Goal: Task Accomplishment & Management: Complete application form

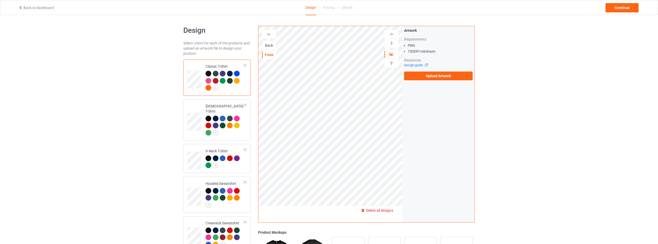
click at [389, 210] on span "Delete all designs" at bounding box center [379, 211] width 27 height 4
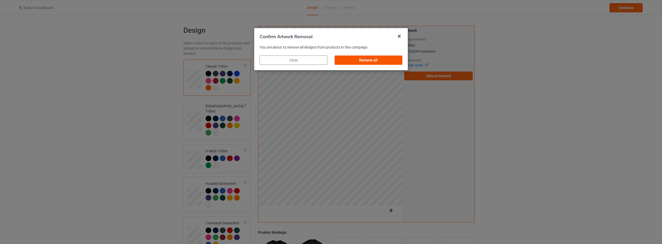
click at [376, 61] on div "Remove all" at bounding box center [369, 60] width 68 height 9
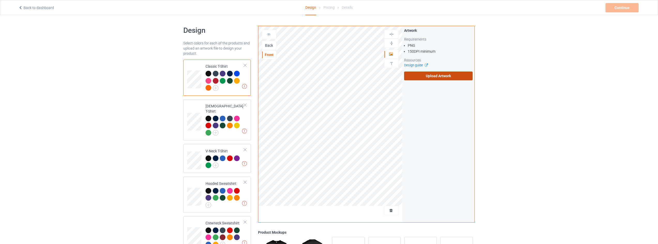
click at [445, 78] on label "Upload Artwork" at bounding box center [438, 76] width 69 height 9
click at [0, 0] on input "Upload Artwork" at bounding box center [0, 0] width 0 height 0
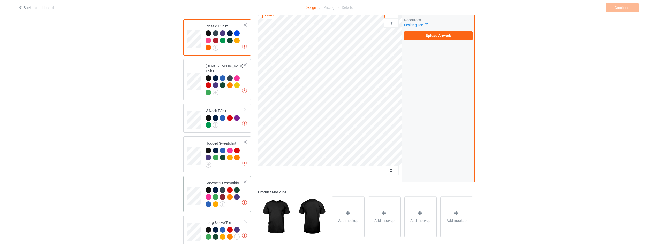
scroll to position [91, 0]
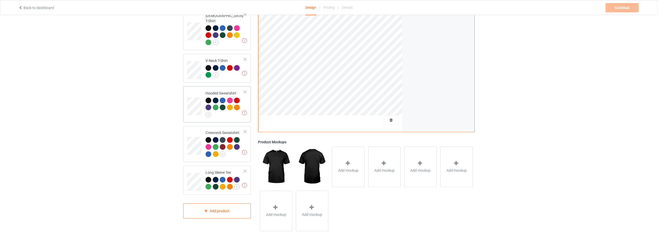
click at [227, 110] on div at bounding box center [225, 108] width 39 height 20
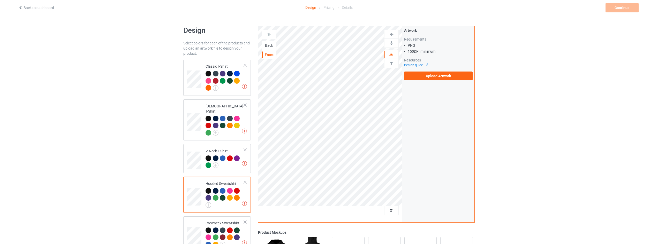
click at [271, 44] on div "Back" at bounding box center [269, 45] width 14 height 5
click at [437, 78] on label "Upload Artwork" at bounding box center [438, 76] width 69 height 9
click at [0, 0] on input "Upload Artwork" at bounding box center [0, 0] width 0 height 0
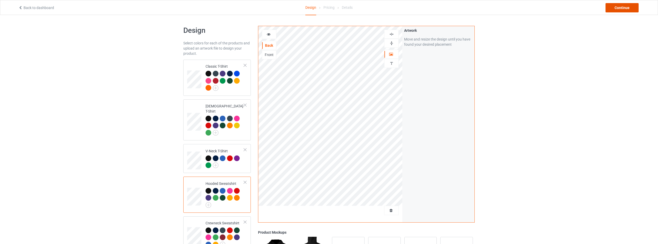
click at [616, 8] on div "Continue" at bounding box center [622, 7] width 33 height 9
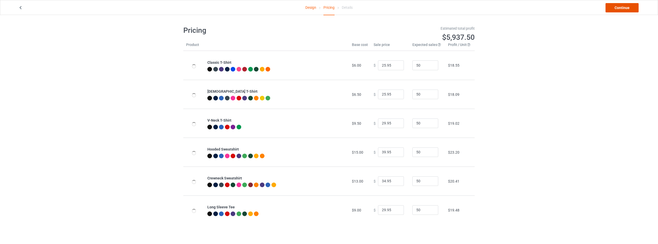
click at [620, 8] on link "Continue" at bounding box center [622, 7] width 33 height 9
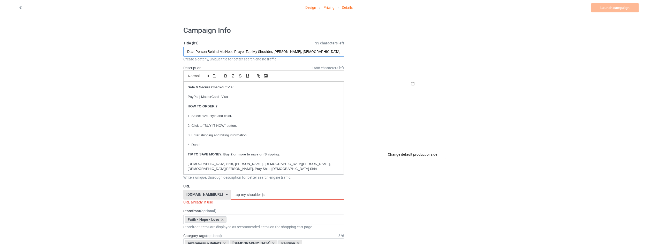
drag, startPoint x: 226, startPoint y: 49, endPoint x: 242, endPoint y: 49, distance: 15.5
click at [228, 49] on input "Dear Person Behind Me Need Prayer Tap My Shoulder, [PERSON_NAME], [DEMOGRAPHIC_…" at bounding box center [263, 52] width 161 height 10
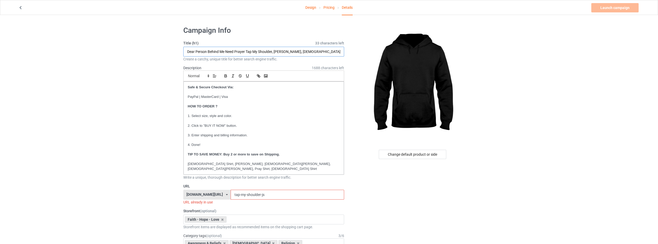
drag, startPoint x: 273, startPoint y: 50, endPoint x: 96, endPoint y: 55, distance: 177.0
click at [424, 156] on div "Change default product or side" at bounding box center [413, 154] width 68 height 9
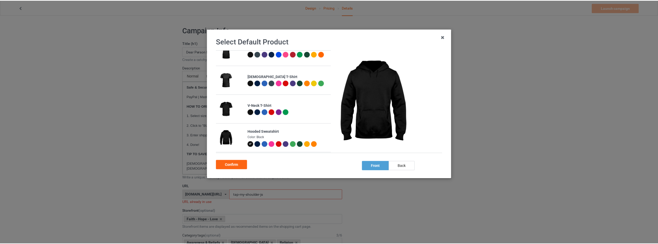
scroll to position [26, 0]
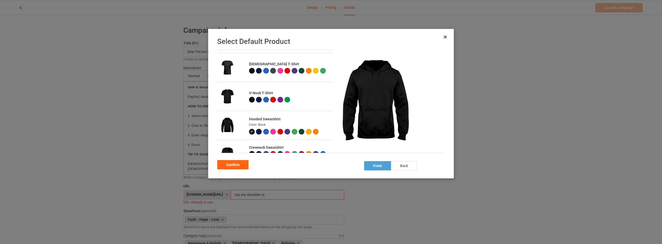
click at [410, 168] on div "back" at bounding box center [404, 165] width 26 height 9
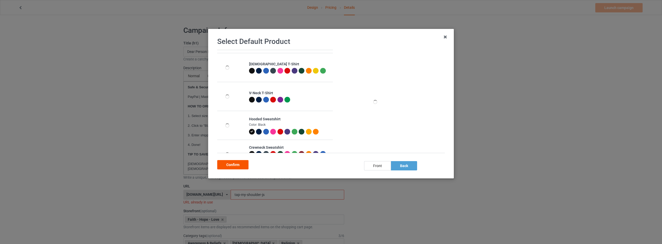
click at [234, 165] on div "Confirm" at bounding box center [232, 164] width 31 height 9
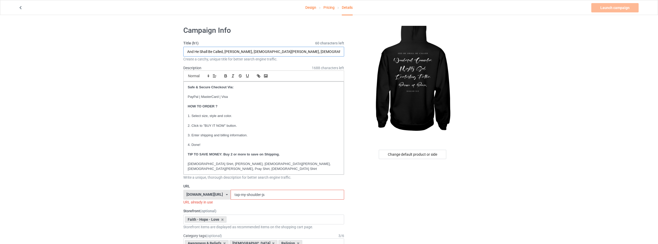
type input "And He Shall Be Called, [PERSON_NAME], [DEMOGRAPHIC_DATA][PERSON_NAME], [DEMOGR…"
drag, startPoint x: 266, startPoint y: 191, endPoint x: 192, endPoint y: 188, distance: 74.0
click at [281, 190] on input "prince-of-peace-js" at bounding box center [287, 195] width 113 height 10
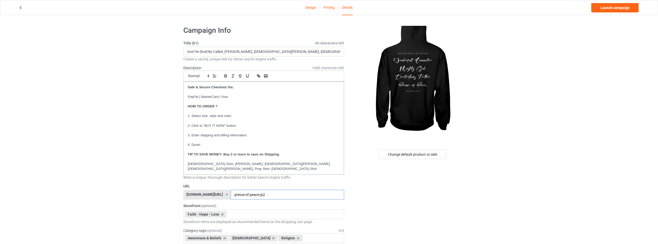
type input "prince-of-peace-js2"
click at [223, 53] on input "And He Shall Be Called, [PERSON_NAME], [DEMOGRAPHIC_DATA][PERSON_NAME], [DEMOGR…" at bounding box center [263, 52] width 161 height 10
click at [226, 51] on input "And He Shall Be Called, Wonderful Counse, [PERSON_NAME], [DEMOGRAPHIC_DATA][PER…" at bounding box center [263, 52] width 161 height 10
paste input "lor, Mighty [DEMOGRAPHIC_DATA], Everlasting Father, and P"
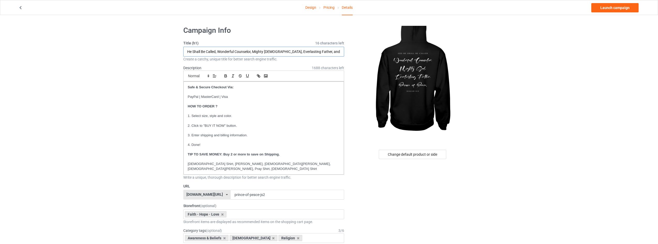
type input "And He Shall Be Called, Wonderful Counselor, Mighty [DEMOGRAPHIC_DATA], Everlas…"
drag, startPoint x: 617, startPoint y: 9, endPoint x: 613, endPoint y: 9, distance: 3.9
click at [617, 9] on link "Launch campaign" at bounding box center [614, 7] width 47 height 9
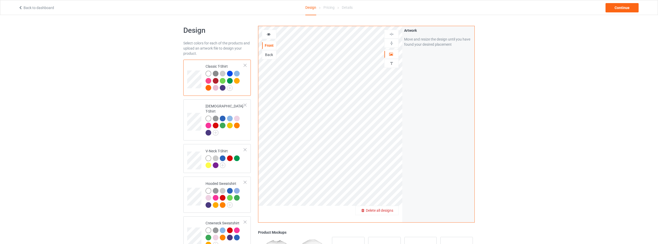
click at [380, 209] on span "Delete all designs" at bounding box center [379, 211] width 27 height 4
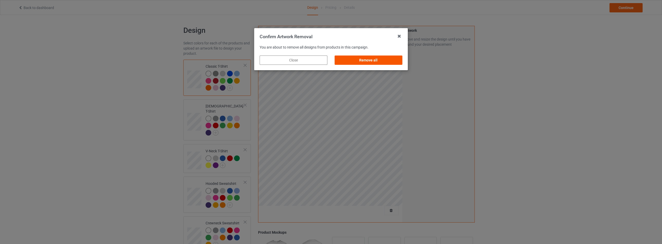
click at [374, 63] on div "Remove all" at bounding box center [369, 60] width 68 height 9
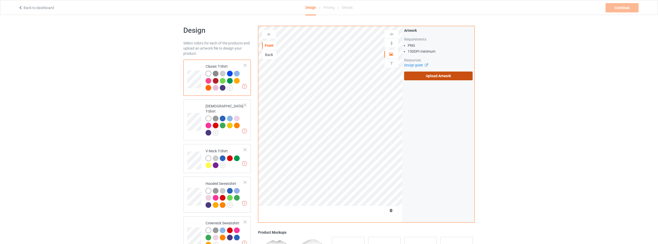
click at [442, 77] on label "Upload Artwork" at bounding box center [438, 76] width 69 height 9
click at [0, 0] on input "Upload Artwork" at bounding box center [0, 0] width 0 height 0
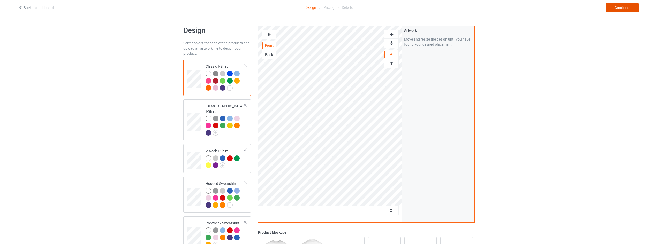
click at [623, 9] on div "Continue" at bounding box center [622, 7] width 33 height 9
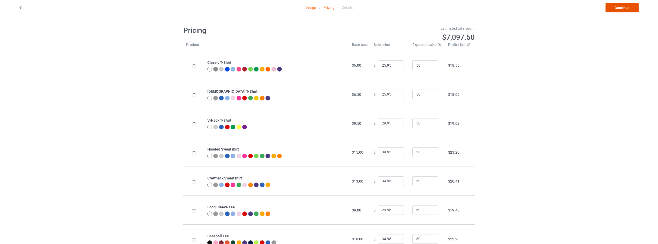
click at [623, 7] on link "Continue" at bounding box center [622, 7] width 33 height 9
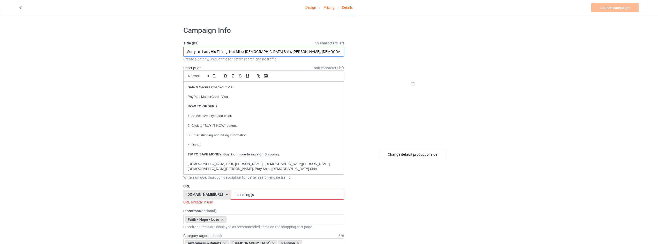
drag, startPoint x: 244, startPoint y: 51, endPoint x: 25, endPoint y: 51, distance: 218.5
type input "Life Gave Me Some Lemons But My Jesus He Be Makin' Lemonade, God Shirt, Faith S…"
drag, startPoint x: 254, startPoint y: 190, endPoint x: 154, endPoint y: 191, distance: 100.6
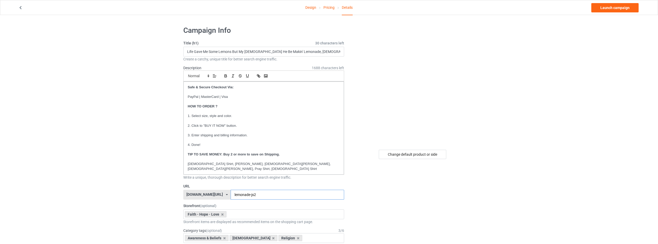
type input "lemonade-js2"
click at [620, 2] on div "Design Pricing Details Launch campaign" at bounding box center [329, 7] width 629 height 14
click at [616, 8] on link "Launch campaign" at bounding box center [614, 7] width 47 height 9
